Goal: Task Accomplishment & Management: Use online tool/utility

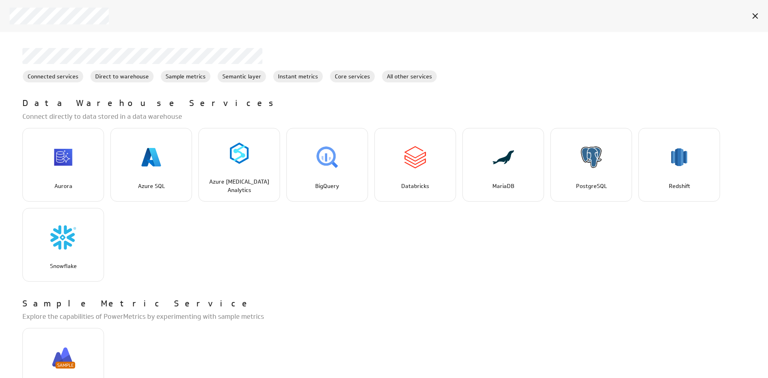
scroll to position [961, 0]
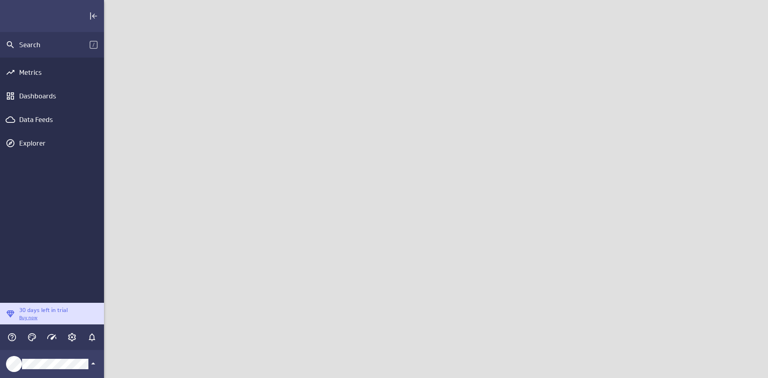
scroll to position [391, 677]
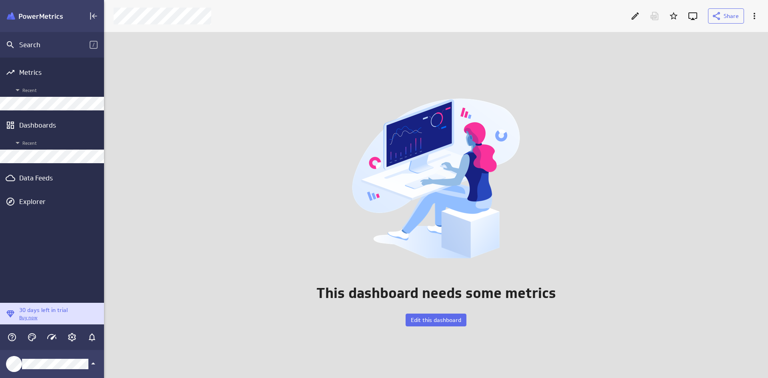
scroll to position [359, 677]
click at [44, 74] on div "Metrics" at bounding box center [52, 72] width 66 height 9
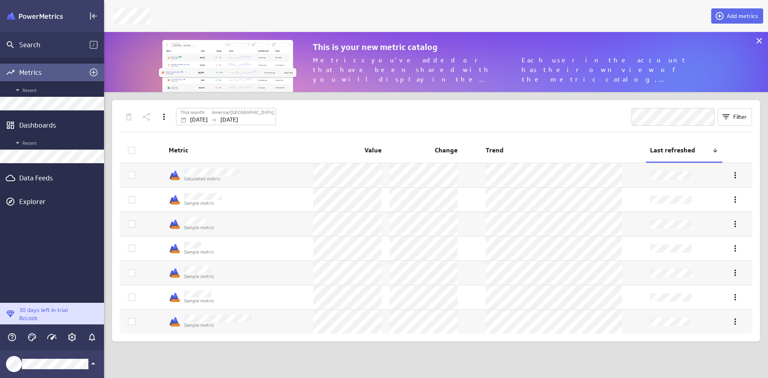
scroll to position [72, 677]
click at [94, 69] on icon "Add metrics" at bounding box center [94, 72] width 8 height 8
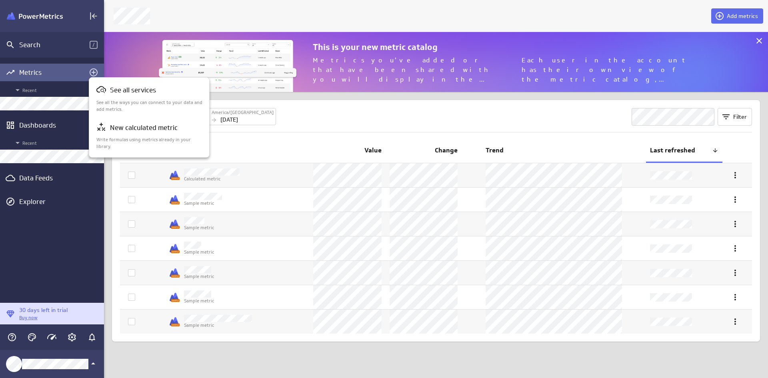
click at [746, 18] on div at bounding box center [384, 189] width 768 height 378
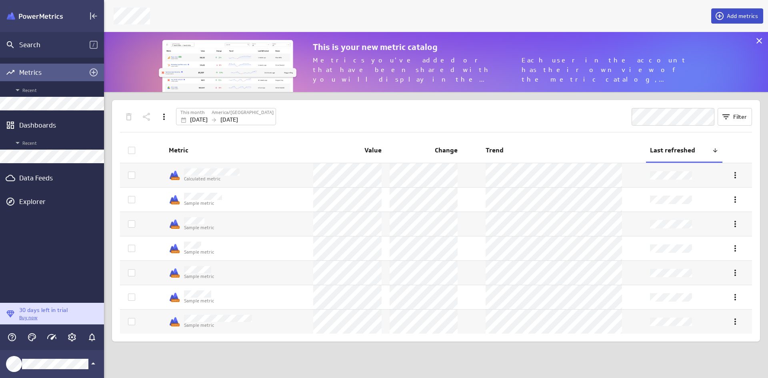
click at [743, 17] on span "Add metrics" at bounding box center [742, 15] width 31 height 7
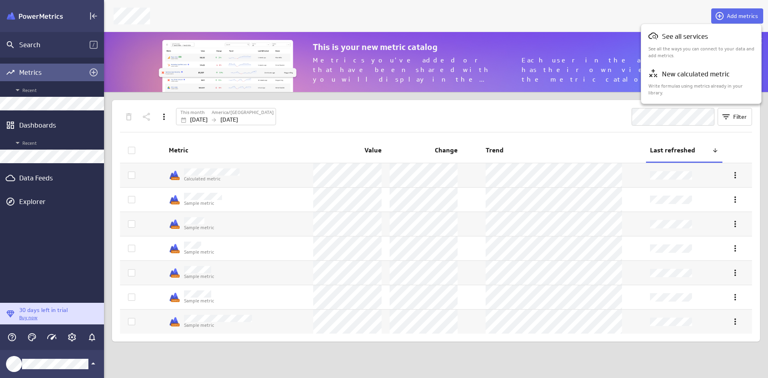
click at [71, 142] on div at bounding box center [384, 189] width 768 height 378
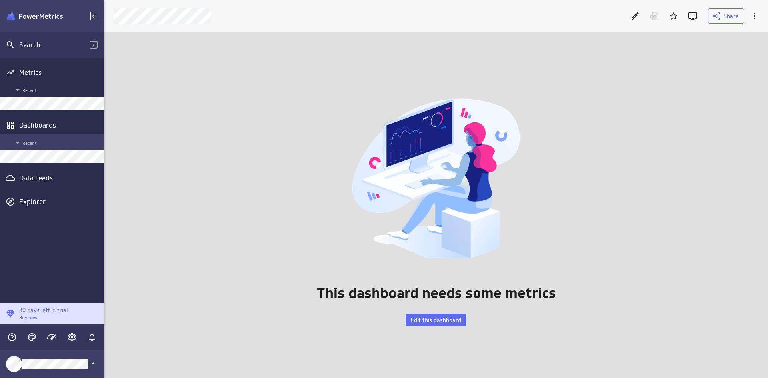
scroll to position [359, 677]
click at [438, 320] on span "Edit this dashboard" at bounding box center [436, 320] width 50 height 7
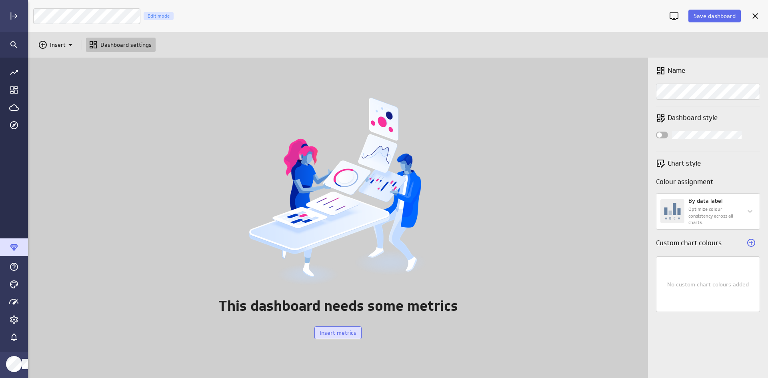
scroll to position [391, 753]
click at [201, 14] on div "Investments Edit mode" at bounding box center [348, 16] width 631 height 16
click at [333, 334] on span "Insert metrics" at bounding box center [338, 332] width 37 height 7
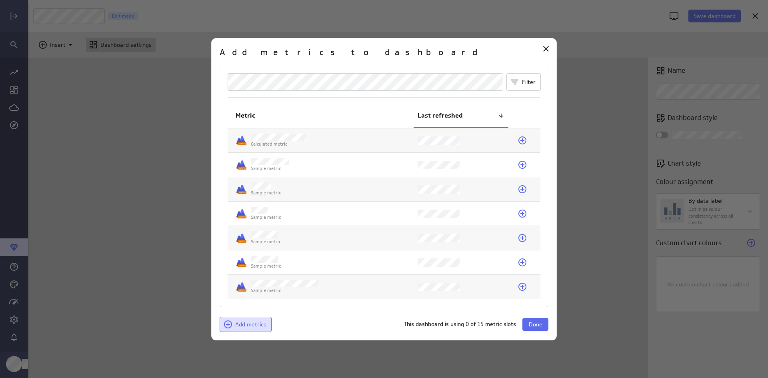
click at [253, 324] on span "Add metrics" at bounding box center [250, 324] width 31 height 7
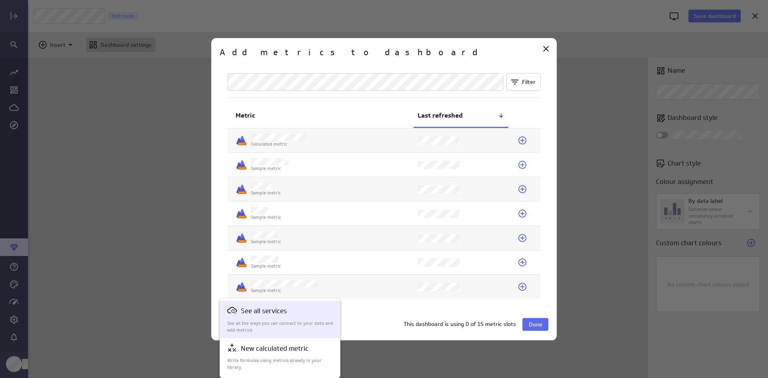
click at [275, 324] on p "See all the ways you can connect to your data and add metrics." at bounding box center [280, 327] width 106 height 14
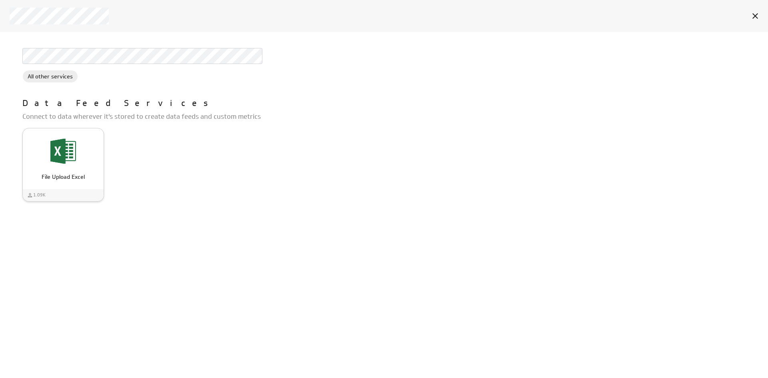
drag, startPoint x: 70, startPoint y: 148, endPoint x: 76, endPoint y: 148, distance: 6.4
click at [70, 148] on img "File Upload Excel" at bounding box center [63, 151] width 26 height 26
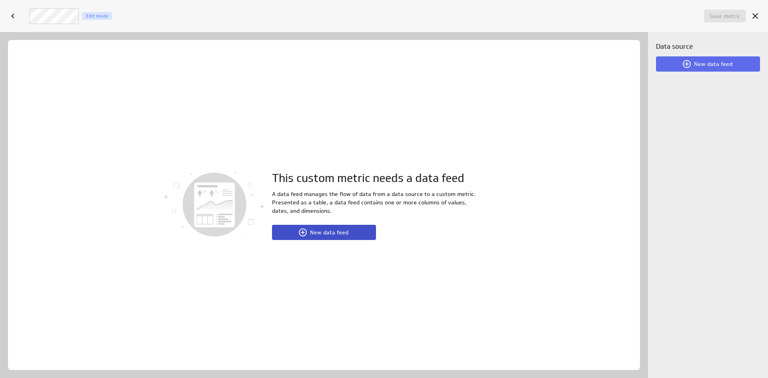
click at [326, 237] on button "New data feed" at bounding box center [324, 232] width 104 height 15
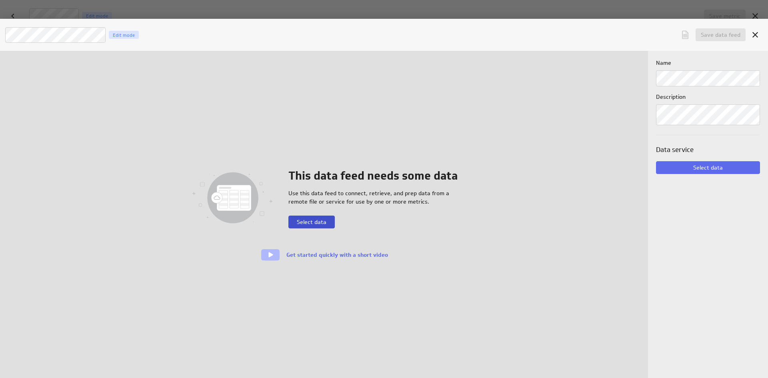
click at [317, 221] on span "Select data" at bounding box center [312, 222] width 30 height 7
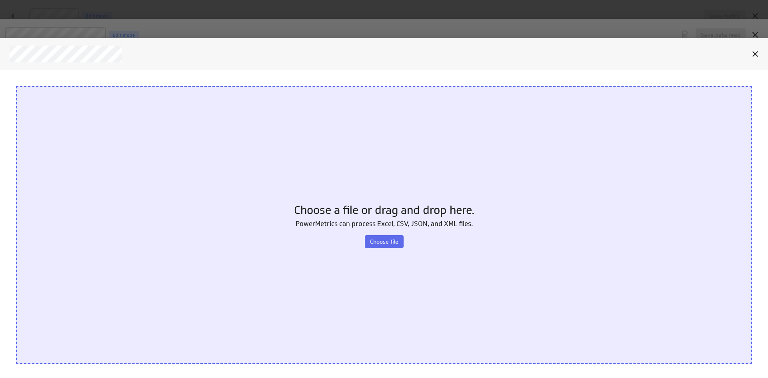
scroll to position [0, 0]
click at [394, 238] on span "Choose file" at bounding box center [384, 241] width 28 height 7
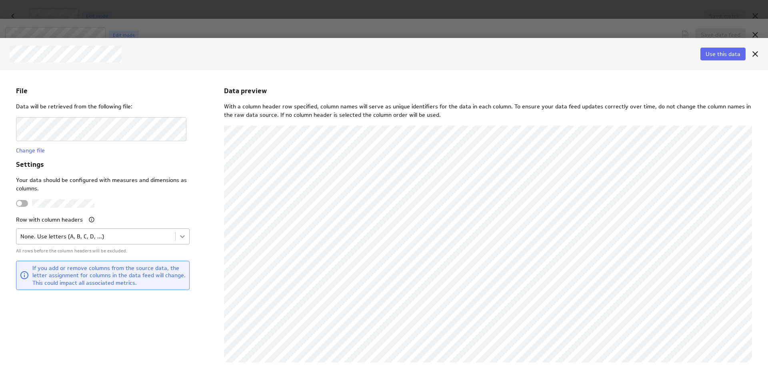
click at [181, 235] on body "File Data will be retrieved from the following file: Change file Settings Your …" at bounding box center [384, 224] width 768 height 309
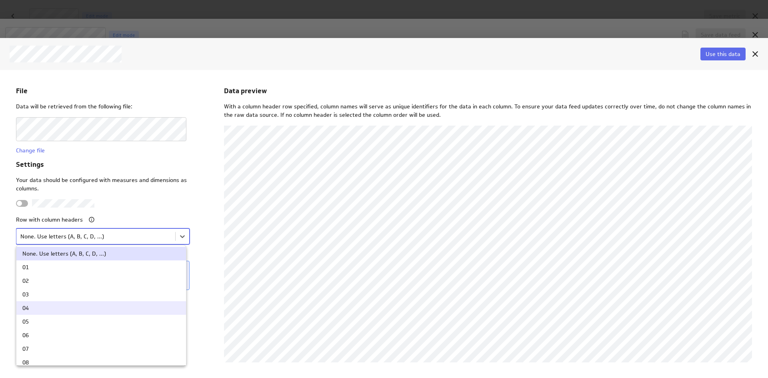
click at [58, 308] on div "04" at bounding box center [101, 308] width 158 height 6
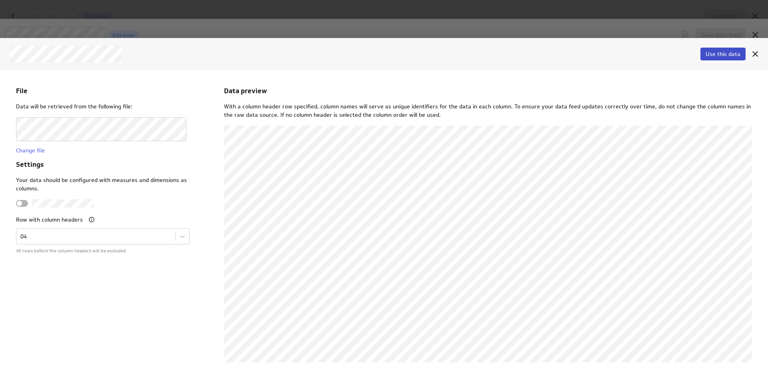
click at [728, 54] on span "Use this data" at bounding box center [723, 53] width 35 height 7
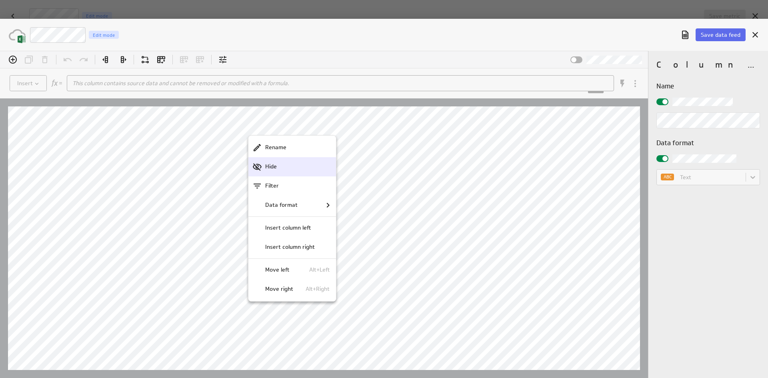
click at [272, 169] on p "Hide" at bounding box center [271, 167] width 12 height 8
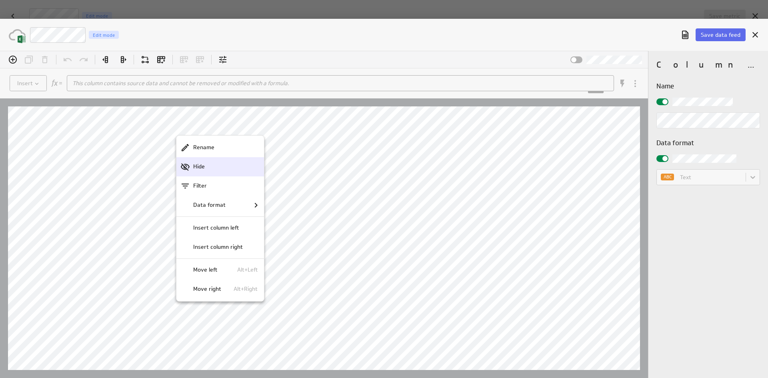
click at [201, 169] on p "Hide" at bounding box center [199, 167] width 12 height 8
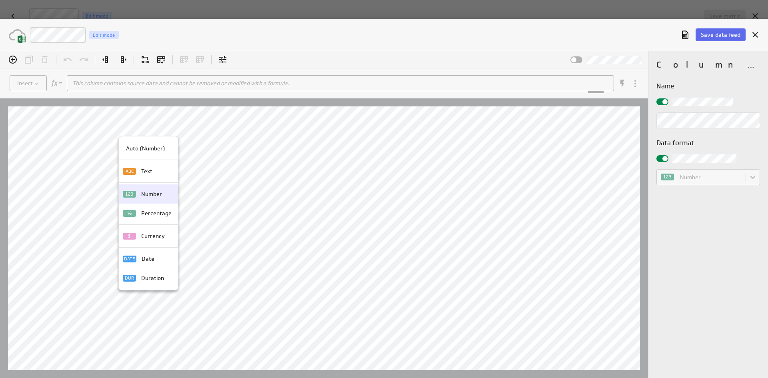
click at [152, 198] on p "Number" at bounding box center [151, 194] width 21 height 8
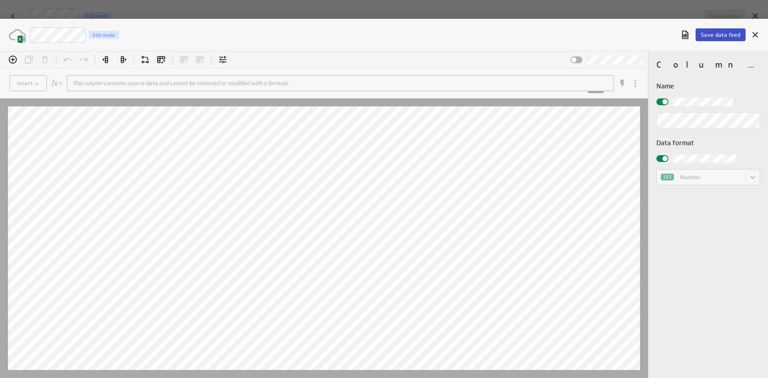
click at [708, 36] on span "Save data feed" at bounding box center [721, 34] width 40 height 7
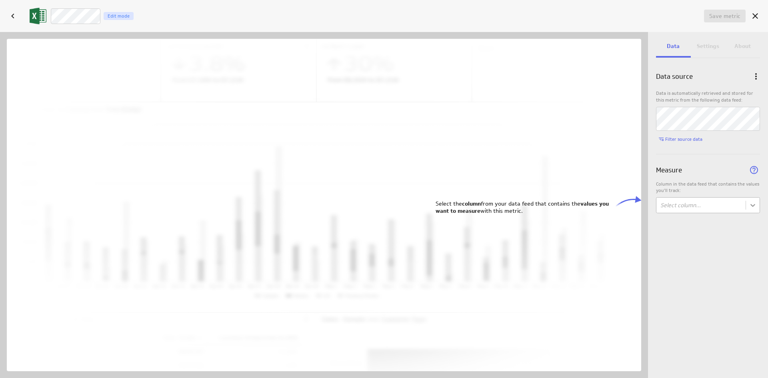
click at [754, 206] on body "Save dashboard Investments Edit mode Insert Dashboard settings This dashboard n…" at bounding box center [384, 189] width 768 height 378
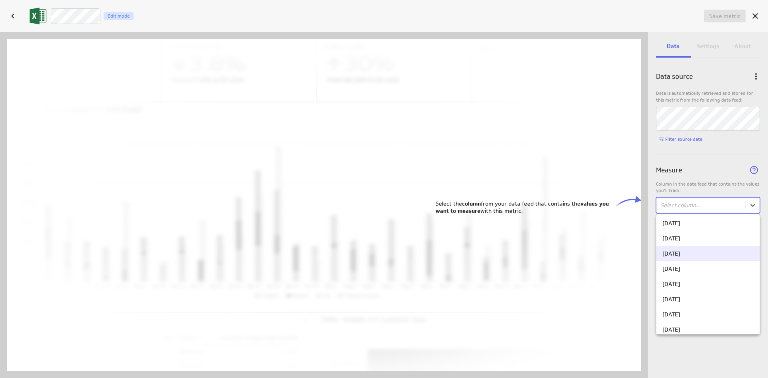
scroll to position [58, 0]
drag, startPoint x: 750, startPoint y: 318, endPoint x: 739, endPoint y: 239, distance: 79.6
click at [739, 239] on div "1/1/25 10/1/24 11/1/24 12/1/24 2/1/25 3/1/25 4/1/25 5/1/25 6/1/25 7/1/24 7/1/25…" at bounding box center [708, 279] width 103 height 243
click at [724, 229] on div "1/1/25" at bounding box center [708, 223] width 103 height 15
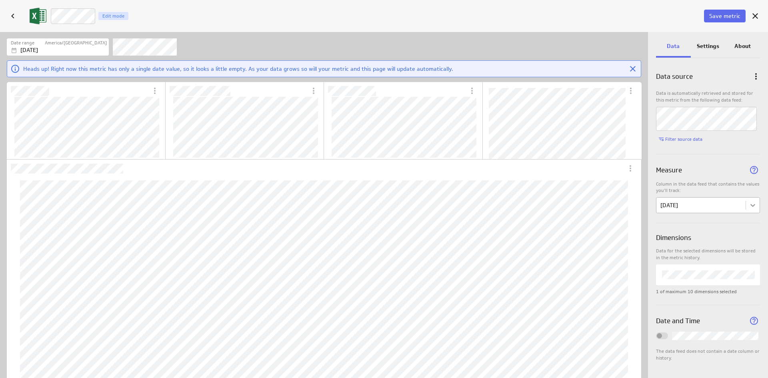
click at [748, 209] on body "Save dashboard Untitled Dashboard Edit mode Insert Dashboard settings This dash…" at bounding box center [384, 189] width 768 height 378
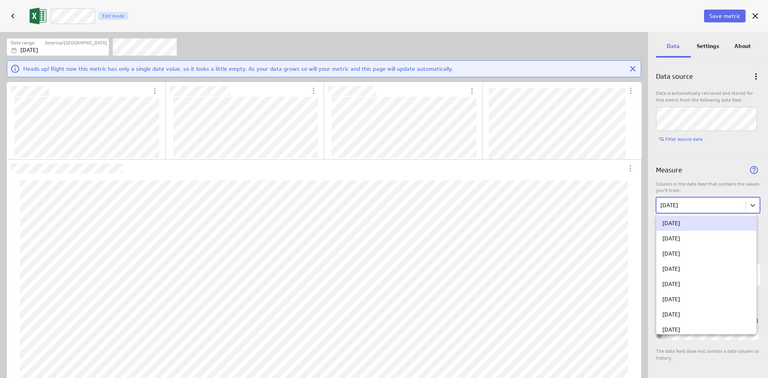
click at [722, 178] on div at bounding box center [384, 189] width 768 height 378
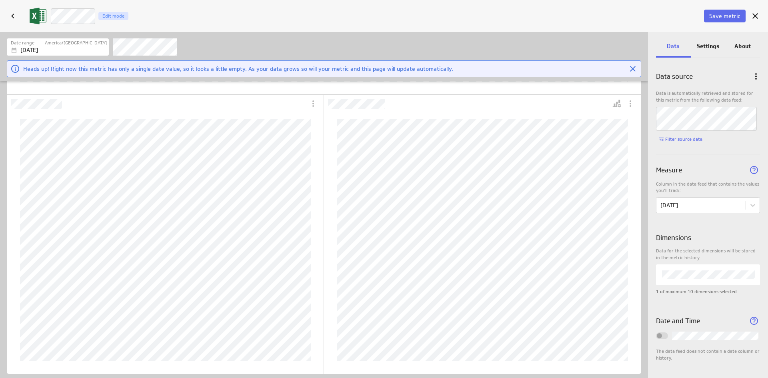
scroll to position [325, 0]
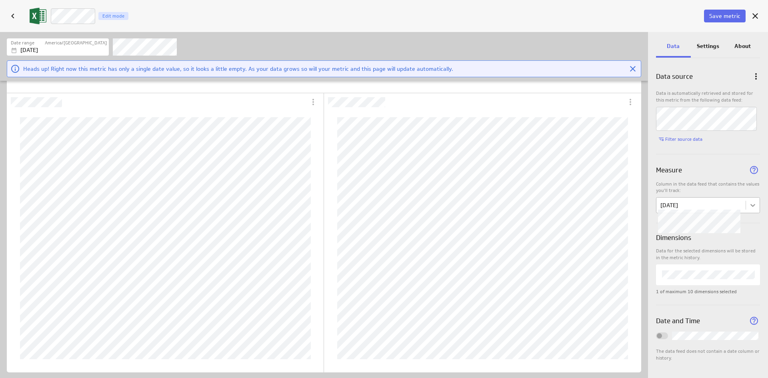
click at [748, 207] on body "Save dashboard Untitled Dashboard Edit mode Insert Dashboard settings This dash…" at bounding box center [384, 189] width 768 height 378
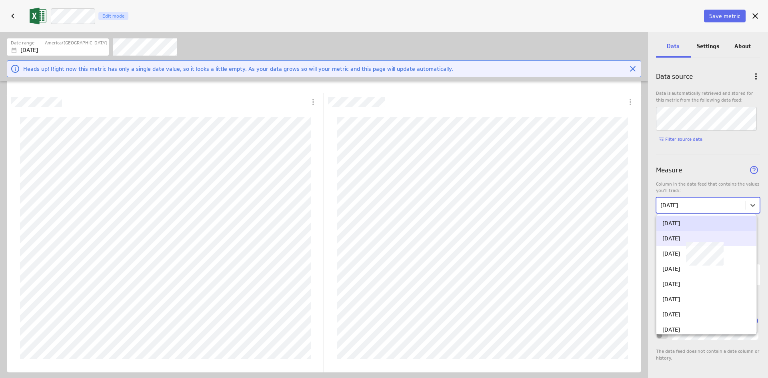
click at [716, 241] on div "10/1/24" at bounding box center [707, 238] width 88 height 7
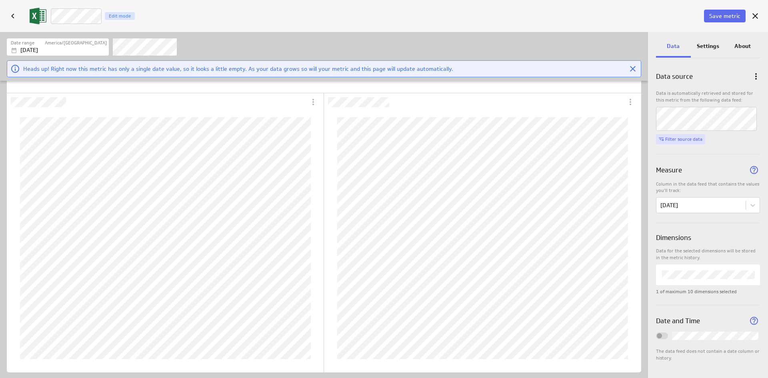
click at [676, 140] on span "Filter source data" at bounding box center [684, 139] width 37 height 6
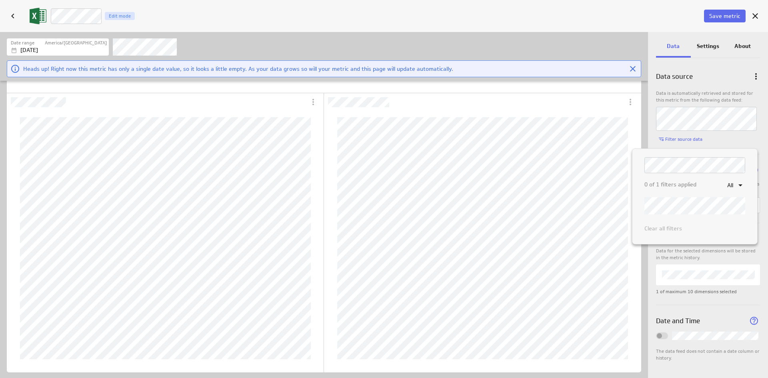
click at [715, 42] on div at bounding box center [384, 189] width 768 height 378
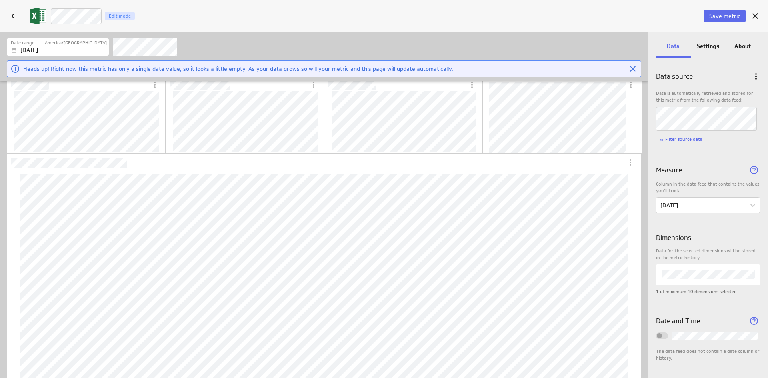
scroll to position [0, 0]
